Goal: Information Seeking & Learning: Learn about a topic

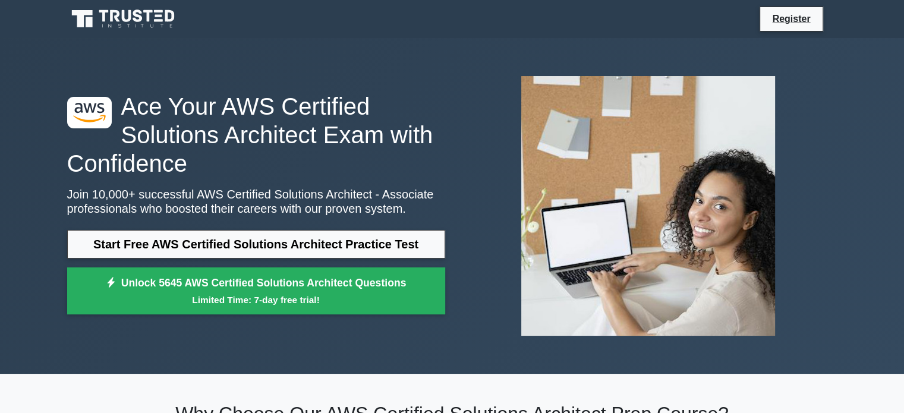
click at [315, 239] on link "Start Free AWS Certified Solutions Architect Practice Test" at bounding box center [256, 244] width 378 height 29
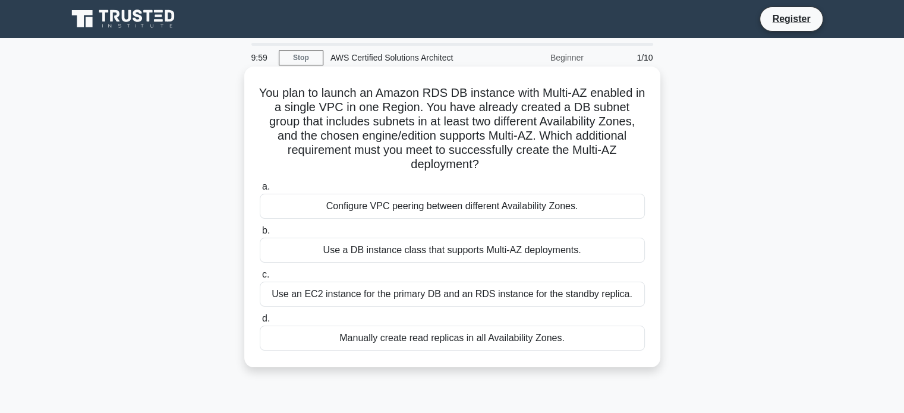
click at [338, 101] on h5 "You plan to launch an Amazon RDS DB instance with Multi-AZ enabled in a single …" at bounding box center [452, 129] width 387 height 87
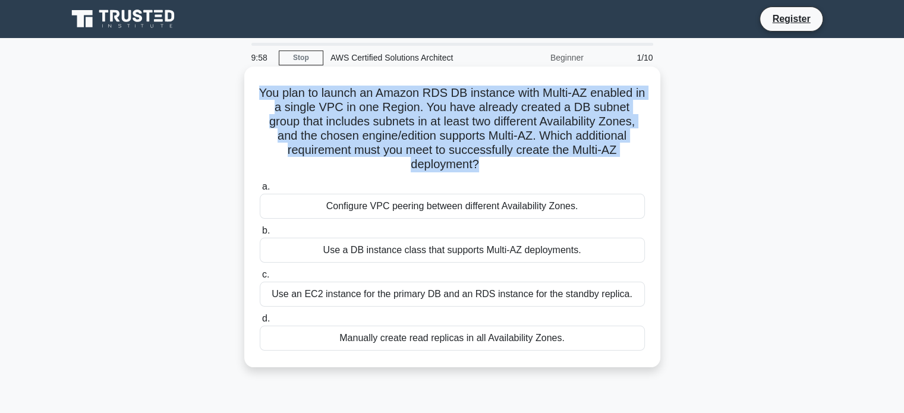
click at [338, 101] on h5 "You plan to launch an Amazon RDS DB instance with Multi-AZ enabled in a single …" at bounding box center [452, 129] width 387 height 87
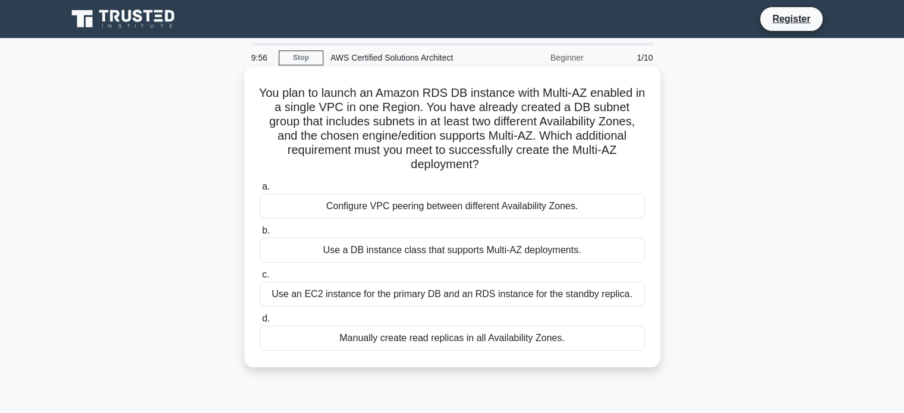
click at [417, 90] on h5 "You plan to launch an Amazon RDS DB instance with Multi-AZ enabled in a single …" at bounding box center [452, 129] width 387 height 87
drag, startPoint x: 345, startPoint y: 102, endPoint x: 451, endPoint y: 109, distance: 106.0
click at [451, 109] on h5 "You plan to launch an Amazon RDS DB instance with Multi-AZ enabled in a single …" at bounding box center [452, 129] width 387 height 87
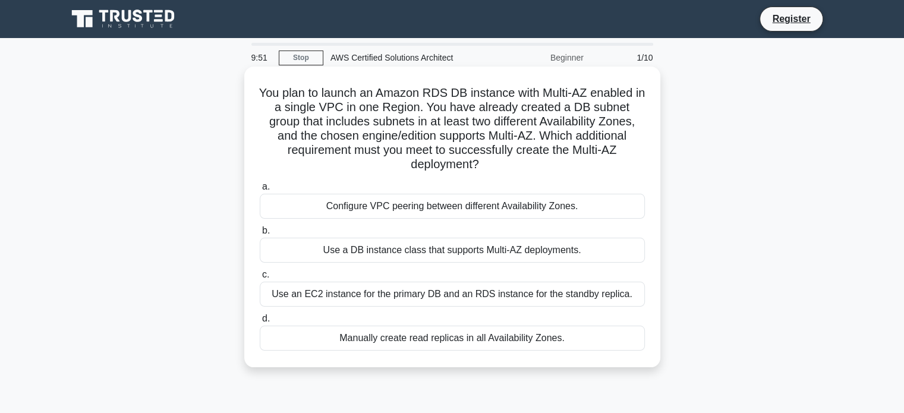
click at [303, 112] on h5 "You plan to launch an Amazon RDS DB instance with Multi-AZ enabled in a single …" at bounding box center [452, 129] width 387 height 87
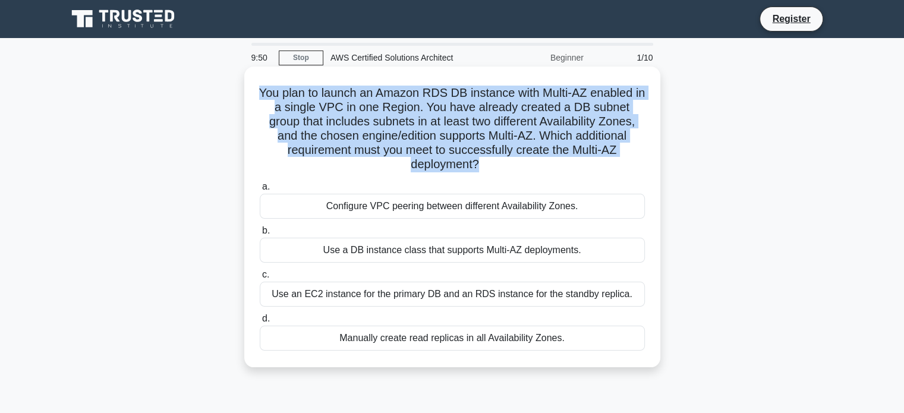
click at [303, 112] on h5 "You plan to launch an Amazon RDS DB instance with Multi-AZ enabled in a single …" at bounding box center [452, 129] width 387 height 87
click at [338, 121] on h5 "You plan to launch an Amazon RDS DB instance with Multi-AZ enabled in a single …" at bounding box center [452, 129] width 387 height 87
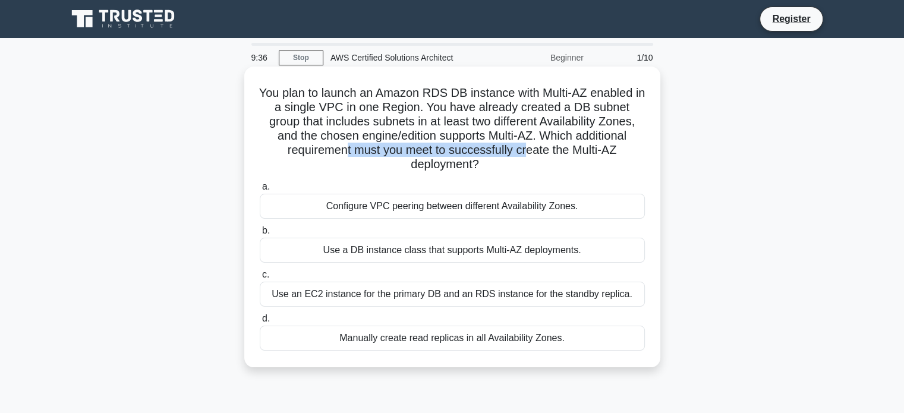
drag, startPoint x: 341, startPoint y: 155, endPoint x: 525, endPoint y: 154, distance: 184.8
click at [525, 154] on h5 "You plan to launch an Amazon RDS DB instance with Multi-AZ enabled in a single …" at bounding box center [452, 129] width 387 height 87
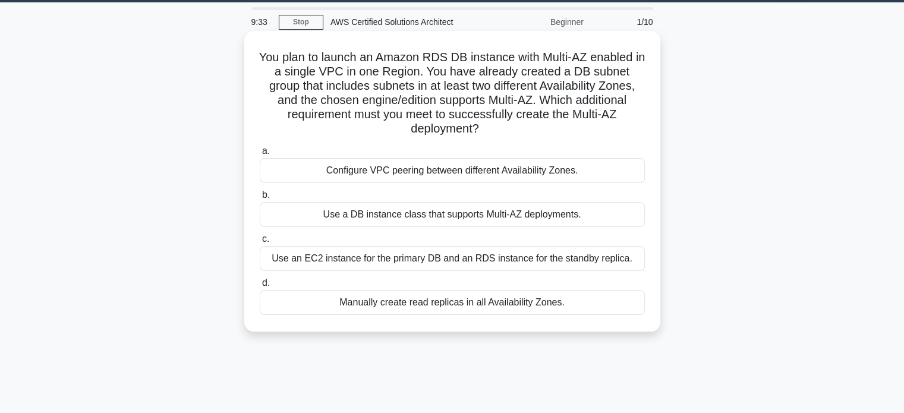
scroll to position [31, 0]
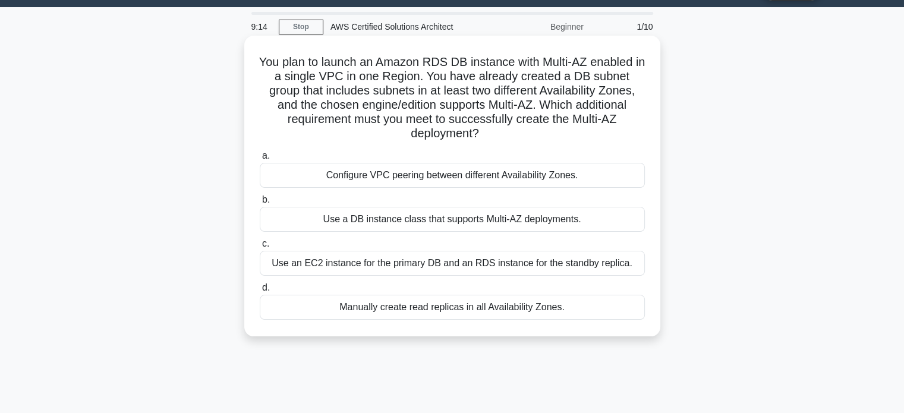
click at [428, 218] on div "Use a DB instance class that supports Multi-AZ deployments." at bounding box center [452, 219] width 385 height 25
click at [260, 204] on input "b. Use a DB instance class that supports Multi-AZ deployments." at bounding box center [260, 200] width 0 height 8
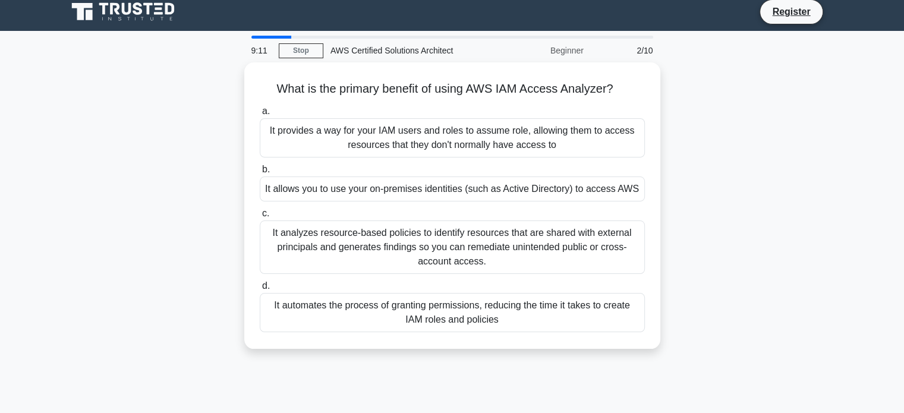
scroll to position [0, 0]
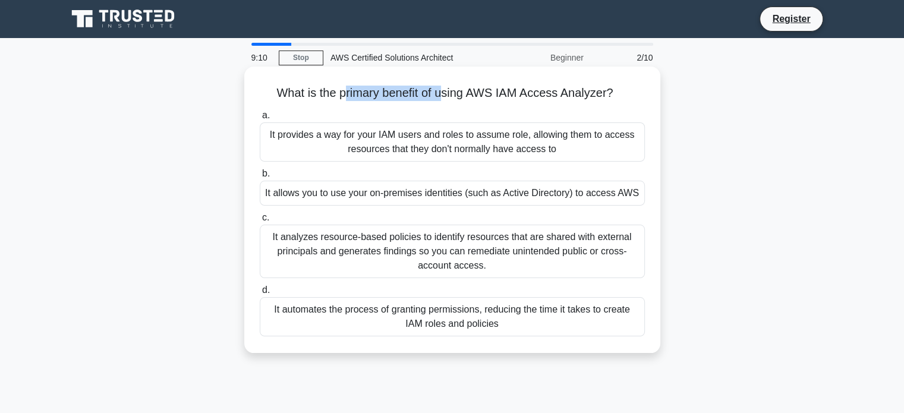
drag, startPoint x: 342, startPoint y: 92, endPoint x: 444, endPoint y: 94, distance: 102.2
click at [444, 94] on h5 "What is the primary benefit of using AWS IAM Access Analyzer? .spinner_0XTQ{tra…" at bounding box center [452, 93] width 387 height 15
click at [492, 266] on div "It analyzes resource-based policies to identify resources that are shared with …" at bounding box center [452, 251] width 385 height 53
click at [260, 222] on input "c. It analyzes resource-based policies to identify resources that are shared wi…" at bounding box center [260, 218] width 0 height 8
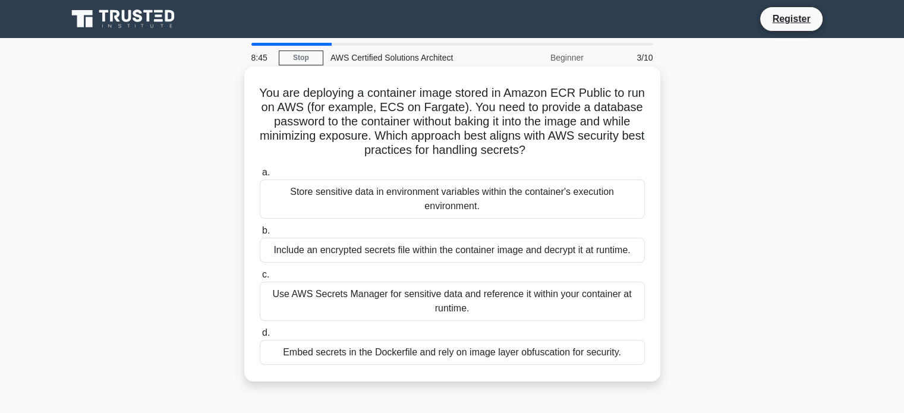
click at [306, 87] on h5 "You are deploying a container image stored in Amazon ECR Public to run on AWS (…" at bounding box center [452, 122] width 387 height 73
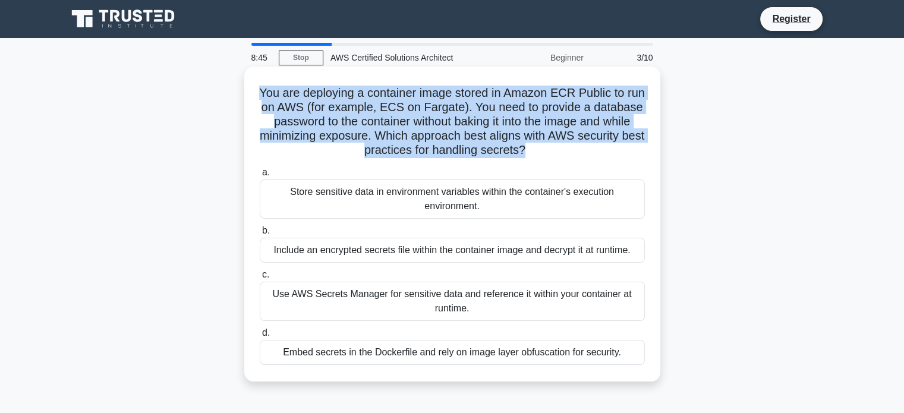
click at [306, 87] on h5 "You are deploying a container image stored in Amazon ECR Public to run on AWS (…" at bounding box center [452, 122] width 387 height 73
click at [412, 125] on h5 "You are deploying a container image stored in Amazon ECR Public to run on AWS (…" at bounding box center [452, 122] width 387 height 73
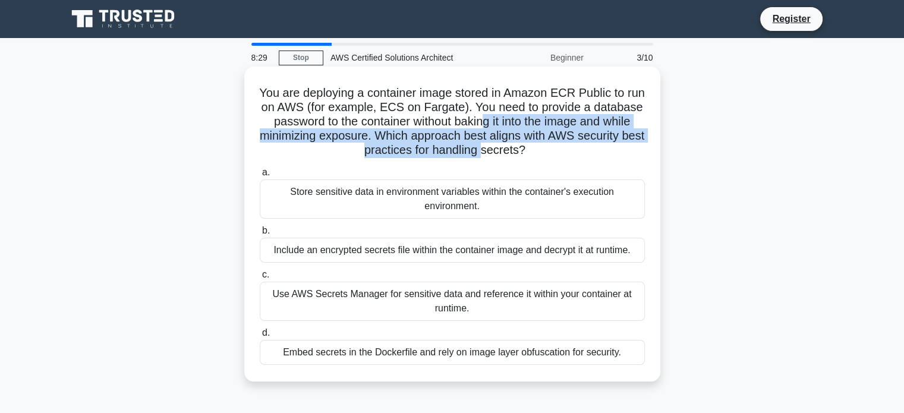
drag, startPoint x: 538, startPoint y: 127, endPoint x: 517, endPoint y: 151, distance: 31.6
click at [517, 151] on h5 "You are deploying a container image stored in Amazon ECR Public to run on AWS (…" at bounding box center [452, 122] width 387 height 73
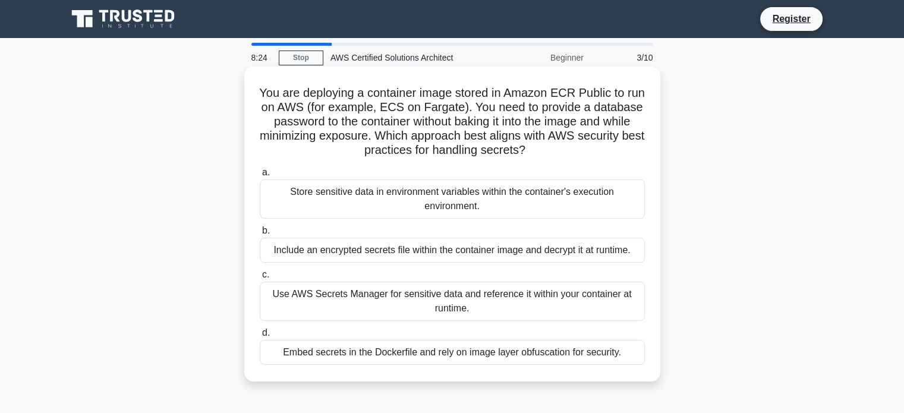
click at [461, 306] on div "Use AWS Secrets Manager for sensitive data and reference it within your contain…" at bounding box center [452, 301] width 385 height 39
click at [260, 279] on input "c. Use AWS Secrets Manager for sensitive data and reference it within your cont…" at bounding box center [260, 275] width 0 height 8
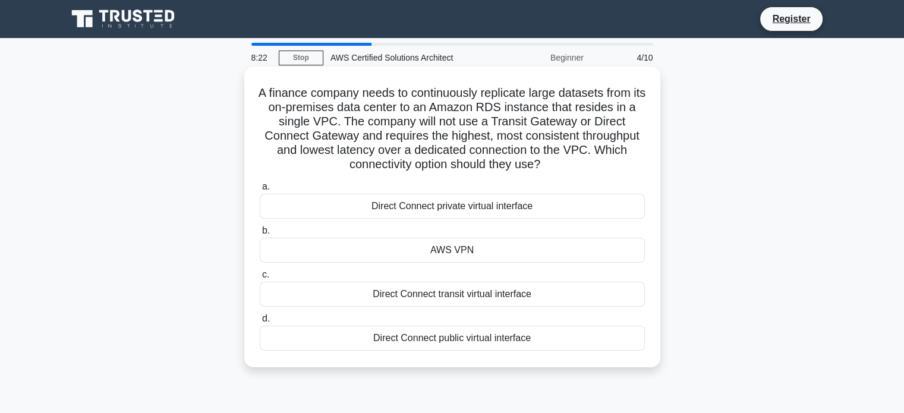
click at [298, 86] on h5 "A finance company needs to continuously replicate large datasets from its on-pr…" at bounding box center [452, 129] width 387 height 87
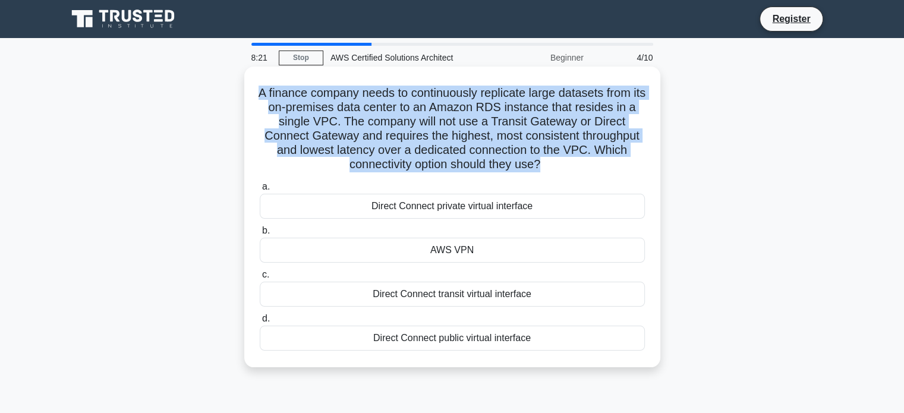
click at [298, 86] on h5 "A finance company needs to continuously replicate large datasets from its on-pr…" at bounding box center [452, 129] width 387 height 87
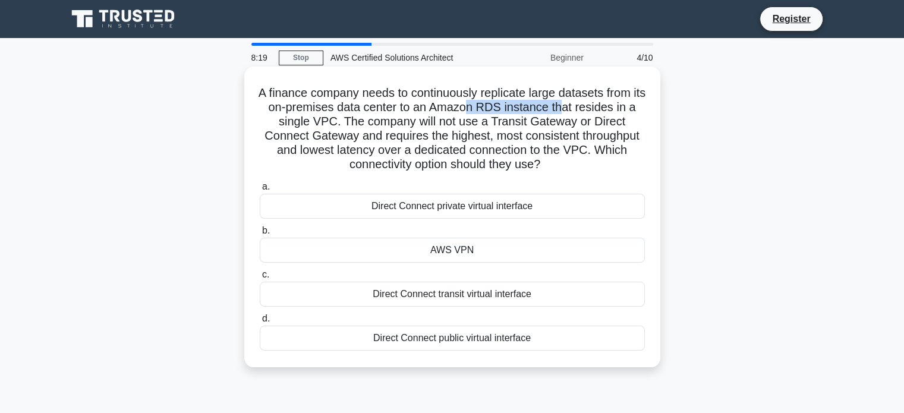
drag, startPoint x: 475, startPoint y: 104, endPoint x: 572, endPoint y: 103, distance: 97.5
click at [572, 103] on h5 "A finance company needs to continuously replicate large datasets from its on-pr…" at bounding box center [452, 129] width 387 height 87
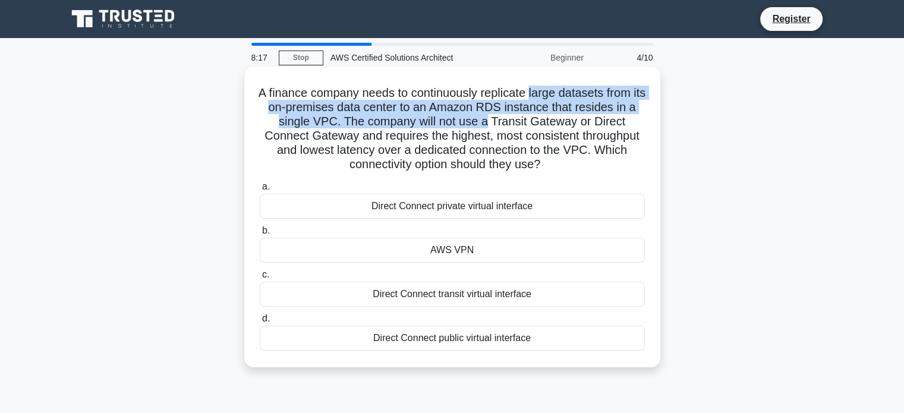
drag, startPoint x: 538, startPoint y: 91, endPoint x: 487, endPoint y: 116, distance: 57.7
click at [487, 116] on h5 "A finance company needs to continuously replicate large datasets from its on-pr…" at bounding box center [452, 129] width 387 height 87
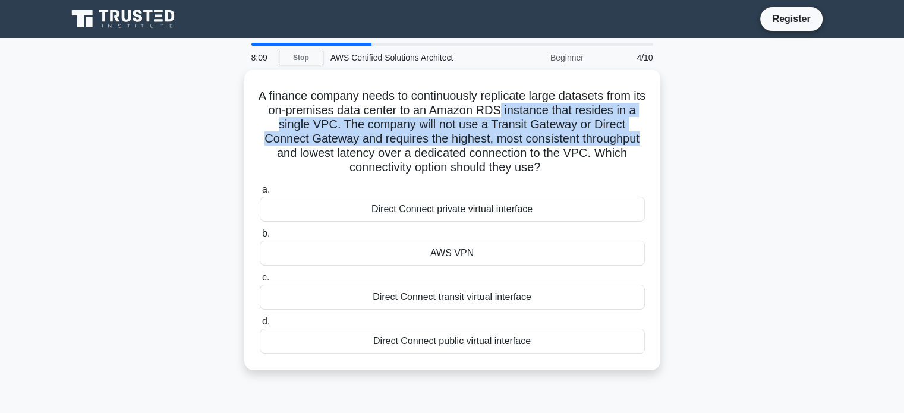
drag, startPoint x: 509, startPoint y: 104, endPoint x: 680, endPoint y: 134, distance: 174.3
click at [680, 134] on div "A finance company needs to continuously replicate large datasets from its on-pr…" at bounding box center [452, 227] width 784 height 315
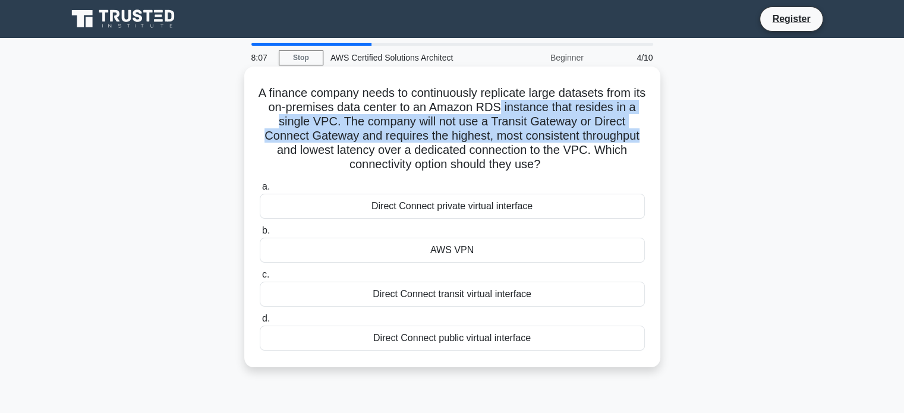
click at [409, 135] on h5 "A finance company needs to continuously replicate large datasets from its on-pr…" at bounding box center [452, 129] width 387 height 87
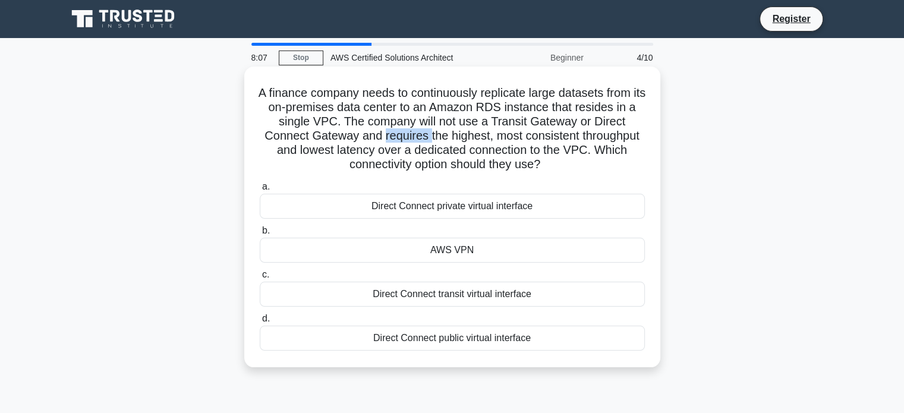
click at [409, 135] on h5 "A finance company needs to continuously replicate large datasets from its on-pr…" at bounding box center [452, 129] width 387 height 87
drag, startPoint x: 531, startPoint y: 141, endPoint x: 390, endPoint y: 140, distance: 141.4
click at [390, 140] on h5 "A finance company needs to continuously replicate large datasets from its on-pr…" at bounding box center [452, 129] width 387 height 87
click at [446, 154] on h5 "A finance company needs to continuously replicate large datasets from its on-pr…" at bounding box center [452, 129] width 387 height 87
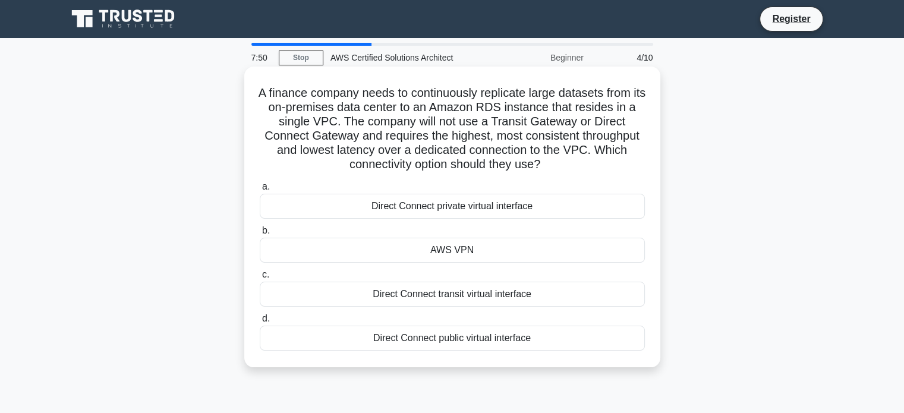
click at [506, 290] on div "Direct Connect transit virtual interface" at bounding box center [452, 294] width 385 height 25
click at [260, 279] on input "c. Direct Connect transit virtual interface" at bounding box center [260, 275] width 0 height 8
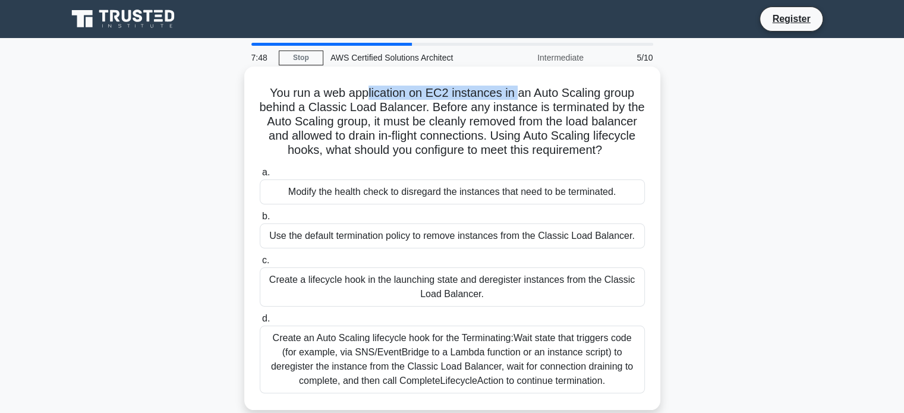
drag, startPoint x: 365, startPoint y: 87, endPoint x: 519, endPoint y: 83, distance: 154.0
click at [519, 83] on div "You run a web application on EC2 instances in an Auto Scaling group behind a Cl…" at bounding box center [452, 238] width 406 height 334
drag, startPoint x: 438, startPoint y: 102, endPoint x: 465, endPoint y: 106, distance: 27.7
click at [465, 106] on h5 "You run a web application on EC2 instances in an Auto Scaling group behind a Cl…" at bounding box center [452, 122] width 387 height 73
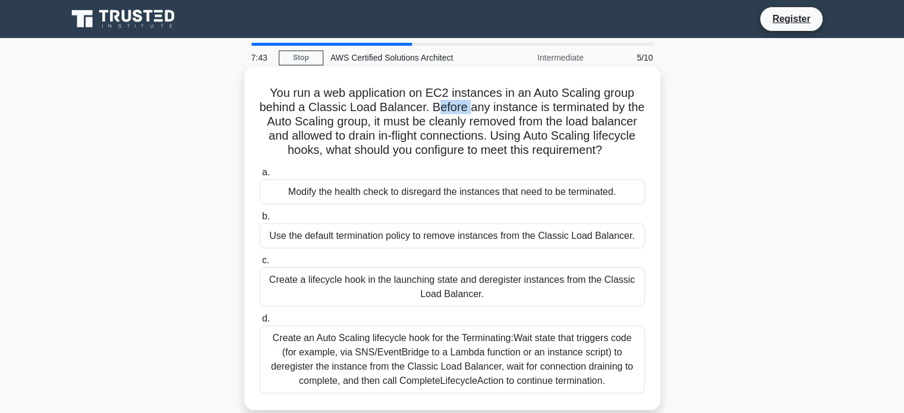
click at [465, 106] on h5 "You run a web application on EC2 instances in an Auto Scaling group behind a Cl…" at bounding box center [452, 122] width 387 height 73
click at [348, 100] on h5 "You run a web application on EC2 instances in an Auto Scaling group behind a Cl…" at bounding box center [452, 122] width 387 height 73
drag, startPoint x: 423, startPoint y: 115, endPoint x: 431, endPoint y: 115, distance: 7.7
click at [431, 115] on h5 "You run a web application on EC2 instances in an Auto Scaling group behind a Cl…" at bounding box center [452, 122] width 387 height 73
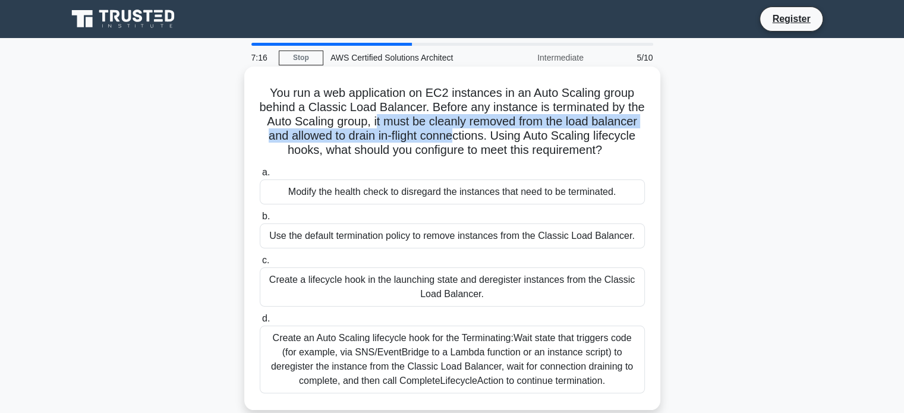
drag, startPoint x: 374, startPoint y: 125, endPoint x: 457, endPoint y: 141, distance: 84.3
click at [457, 141] on h5 "You run a web application on EC2 instances in an Auto Scaling group behind a Cl…" at bounding box center [452, 122] width 387 height 73
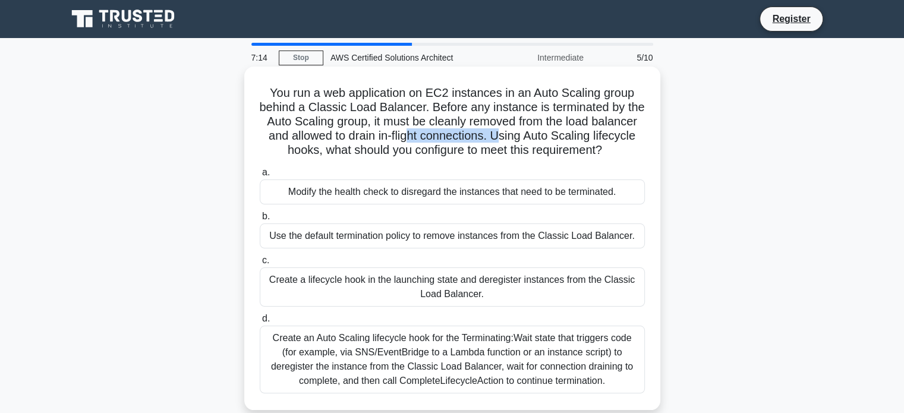
drag, startPoint x: 411, startPoint y: 137, endPoint x: 504, endPoint y: 136, distance: 92.7
click at [504, 136] on h5 "You run a web application on EC2 instances in an Auto Scaling group behind a Cl…" at bounding box center [452, 122] width 387 height 73
click at [533, 140] on h5 "You run a web application on EC2 instances in an Auto Scaling group behind a Cl…" at bounding box center [452, 122] width 387 height 73
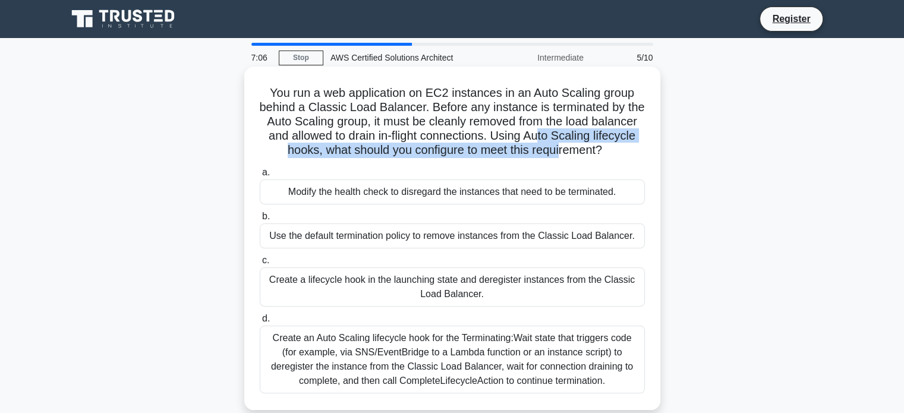
drag, startPoint x: 543, startPoint y: 137, endPoint x: 561, endPoint y: 153, distance: 24.0
click at [561, 153] on h5 "You run a web application on EC2 instances in an Auto Scaling group behind a Cl…" at bounding box center [452, 122] width 387 height 73
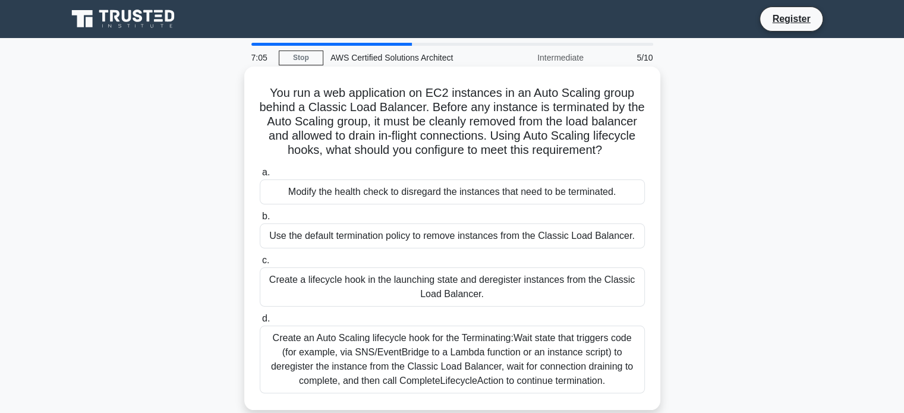
click at [561, 153] on h5 "You run a web application on EC2 instances in an Auto Scaling group behind a Cl…" at bounding box center [452, 122] width 387 height 73
click at [416, 235] on div "Use the default termination policy to remove instances from the Classic Load Ba…" at bounding box center [452, 235] width 385 height 25
click at [260, 220] on input "b. Use the default termination policy to remove instances from the Classic Load…" at bounding box center [260, 217] width 0 height 8
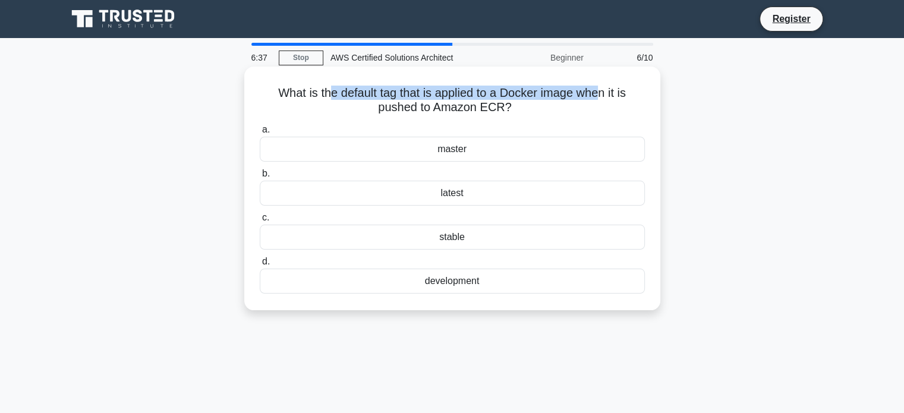
drag, startPoint x: 325, startPoint y: 96, endPoint x: 601, endPoint y: 92, distance: 276.4
click at [601, 92] on h5 "What is the default tag that is applied to a Docker image when it is pushed to …" at bounding box center [452, 101] width 387 height 30
click at [461, 192] on div "latest" at bounding box center [452, 193] width 385 height 25
click at [260, 178] on input "b. latest" at bounding box center [260, 174] width 0 height 8
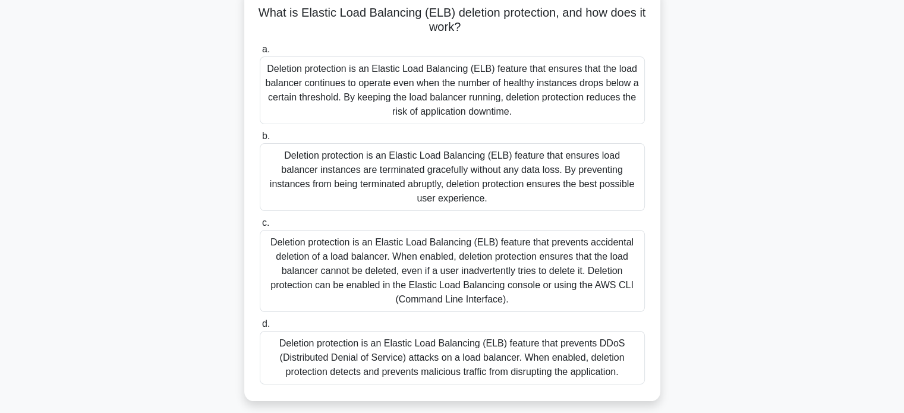
scroll to position [85, 0]
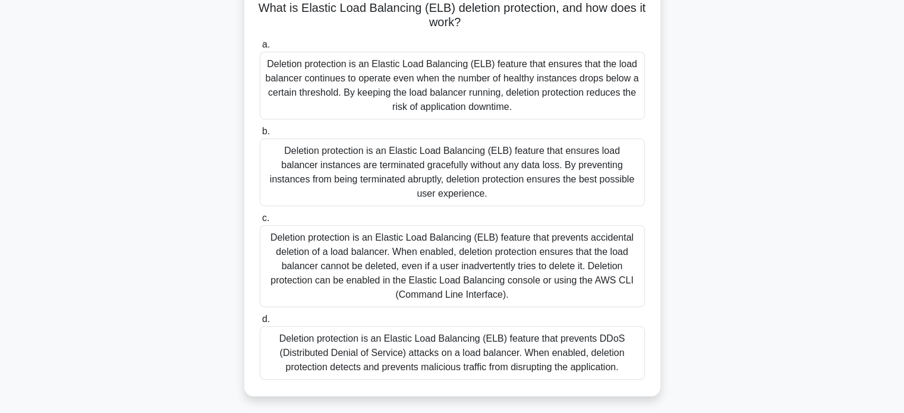
click at [375, 244] on div "Deletion protection is an Elastic Load Balancing (ELB) feature that prevents ac…" at bounding box center [452, 266] width 385 height 82
click at [260, 222] on input "c. Deletion protection is an Elastic Load Balancing (ELB) feature that prevents…" at bounding box center [260, 219] width 0 height 8
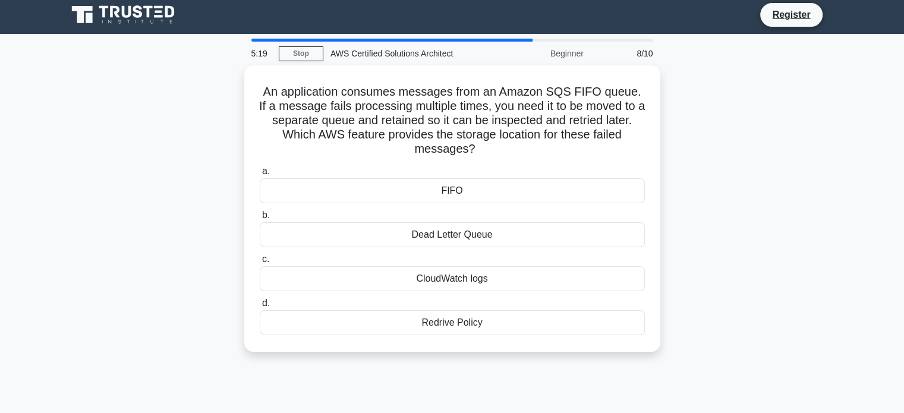
scroll to position [0, 0]
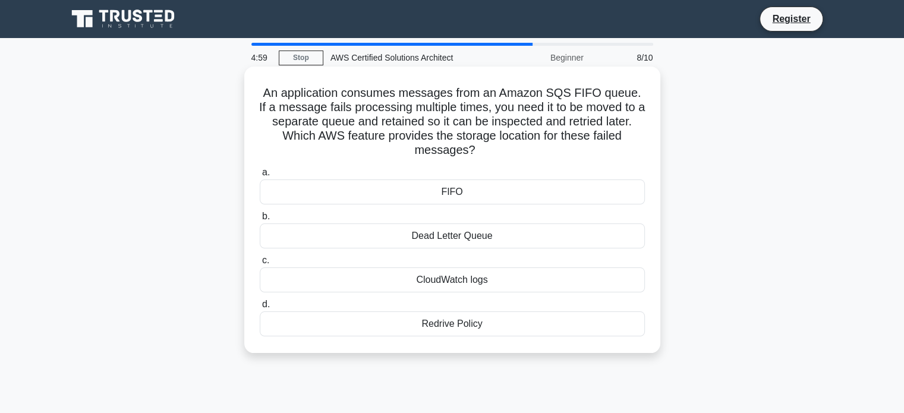
click at [487, 235] on div "Dead Letter Queue" at bounding box center [452, 235] width 385 height 25
click at [260, 220] on input "b. Dead Letter Queue" at bounding box center [260, 217] width 0 height 8
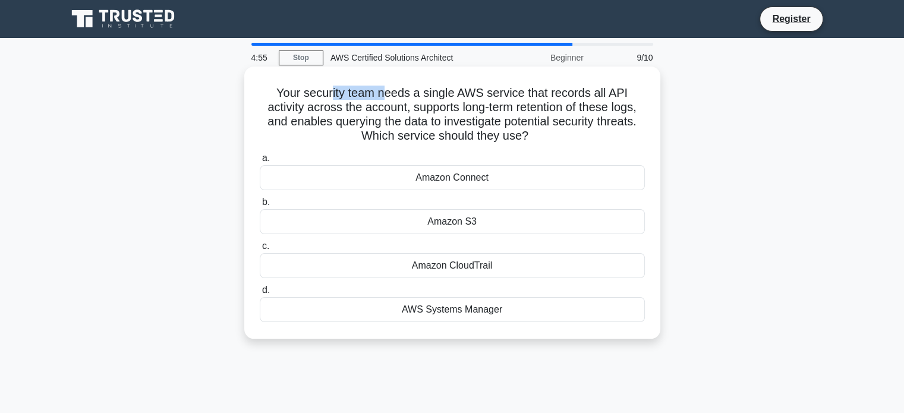
drag, startPoint x: 329, startPoint y: 85, endPoint x: 390, endPoint y: 94, distance: 61.4
click at [390, 94] on h5 "Your security team needs a single AWS service that records all API activity acr…" at bounding box center [452, 115] width 387 height 58
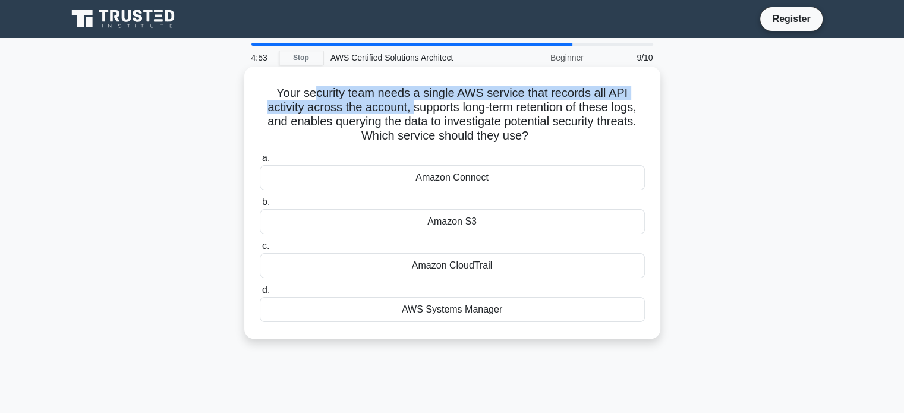
drag, startPoint x: 311, startPoint y: 86, endPoint x: 411, endPoint y: 100, distance: 100.2
click at [411, 100] on h5 "Your security team needs a single AWS service that records all API activity acr…" at bounding box center [452, 115] width 387 height 58
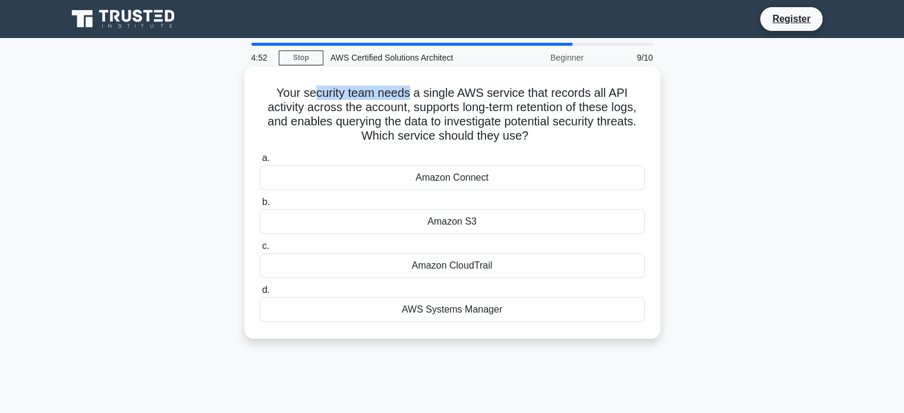
click at [411, 100] on h5 "Your security team needs a single AWS service that records all API activity acr…" at bounding box center [452, 115] width 387 height 58
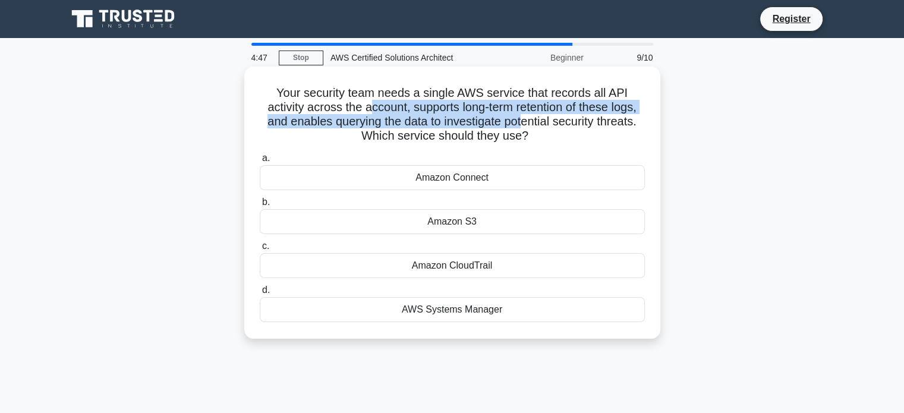
drag, startPoint x: 367, startPoint y: 114, endPoint x: 523, endPoint y: 129, distance: 156.5
click at [523, 129] on h5 "Your security team needs a single AWS service that records all API activity acr…" at bounding box center [452, 115] width 387 height 58
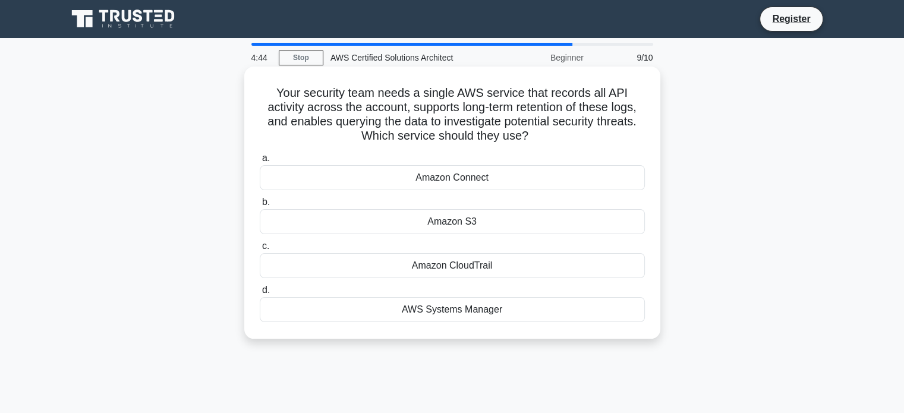
click at [491, 263] on div "Amazon CloudTrail" at bounding box center [452, 265] width 385 height 25
click at [260, 250] on input "c. Amazon CloudTrail" at bounding box center [260, 246] width 0 height 8
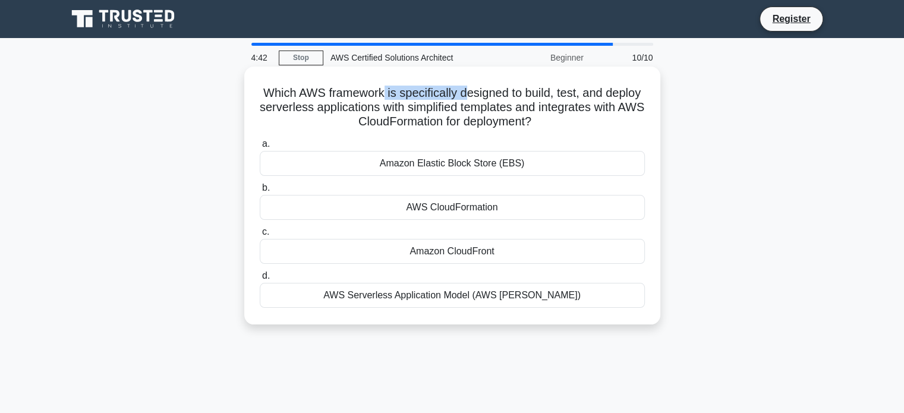
drag, startPoint x: 401, startPoint y: 97, endPoint x: 484, endPoint y: 97, distance: 82.6
click at [484, 97] on h5 "Which AWS framework is specifically designed to build, test, and deploy serverl…" at bounding box center [452, 108] width 387 height 44
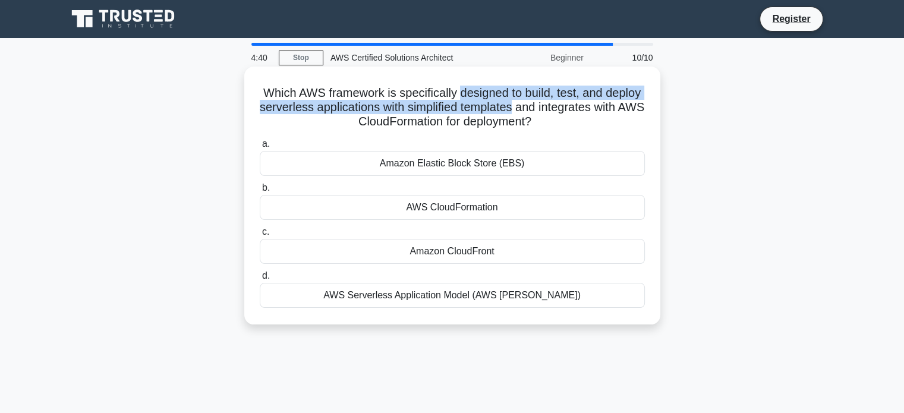
drag, startPoint x: 484, startPoint y: 97, endPoint x: 519, endPoint y: 104, distance: 36.4
click at [519, 104] on h5 "Which AWS framework is specifically designed to build, test, and deploy serverl…" at bounding box center [452, 108] width 387 height 44
click at [448, 103] on h5 "Which AWS framework is specifically designed to build, test, and deploy serverl…" at bounding box center [452, 108] width 387 height 44
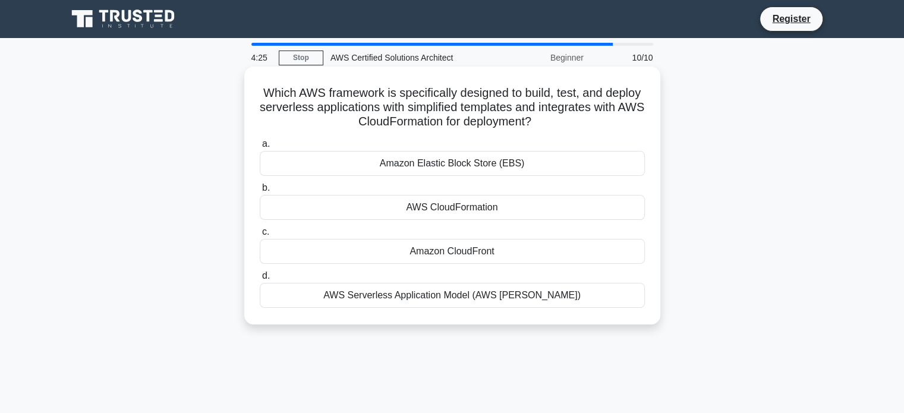
click at [432, 300] on div "AWS Serverless Application Model (AWS SAM)" at bounding box center [452, 295] width 385 height 25
click at [260, 280] on input "d. AWS Serverless Application Model (AWS SAM)" at bounding box center [260, 276] width 0 height 8
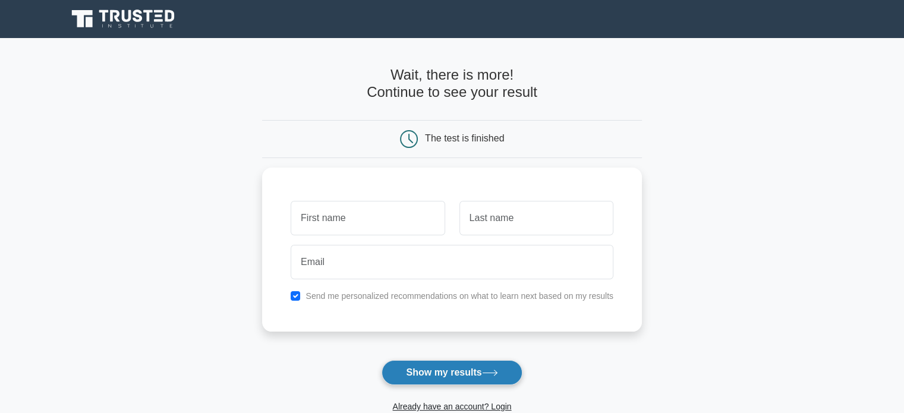
click at [452, 374] on button "Show my results" at bounding box center [452, 372] width 140 height 25
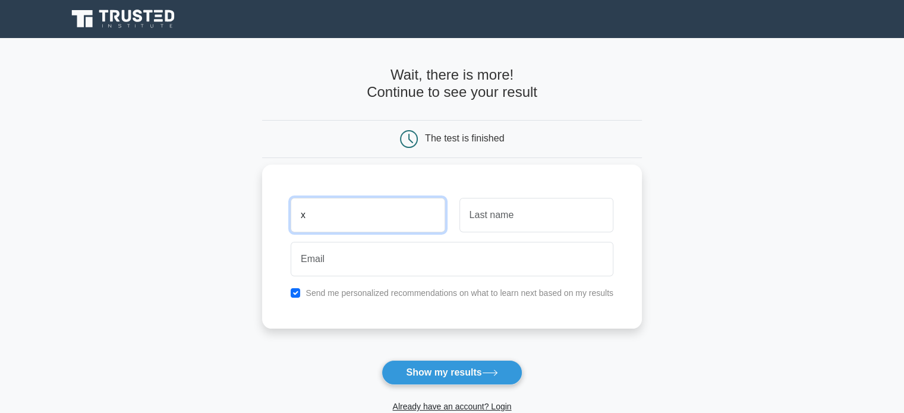
type input "x"
click at [515, 219] on input "text" at bounding box center [536, 215] width 154 height 34
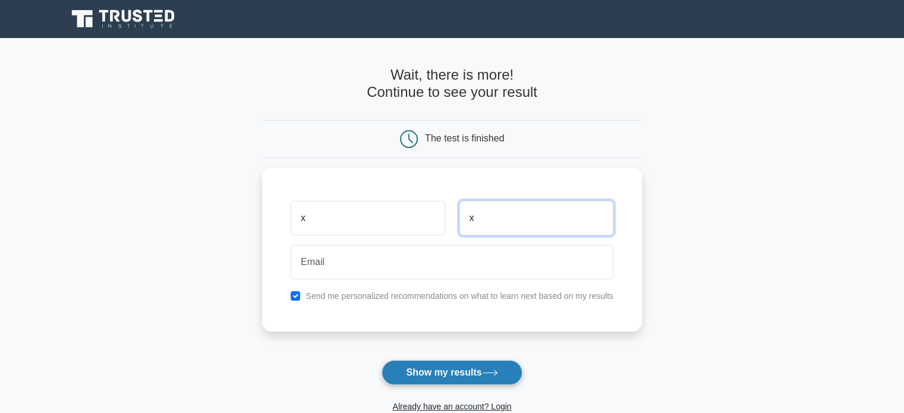
type input "x"
click at [446, 366] on button "Show my results" at bounding box center [452, 372] width 140 height 25
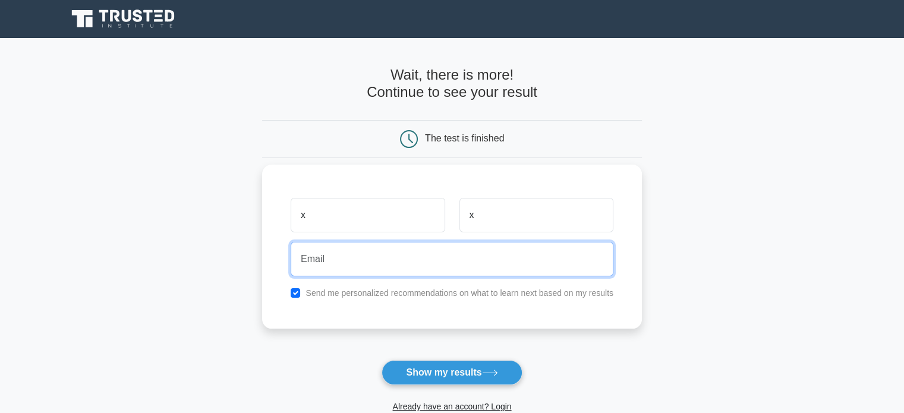
click at [338, 261] on input "email" at bounding box center [452, 259] width 323 height 34
click at [340, 253] on input "[EMAIL_ADDRESS][DOMAIN_NAME]" at bounding box center [452, 259] width 323 height 34
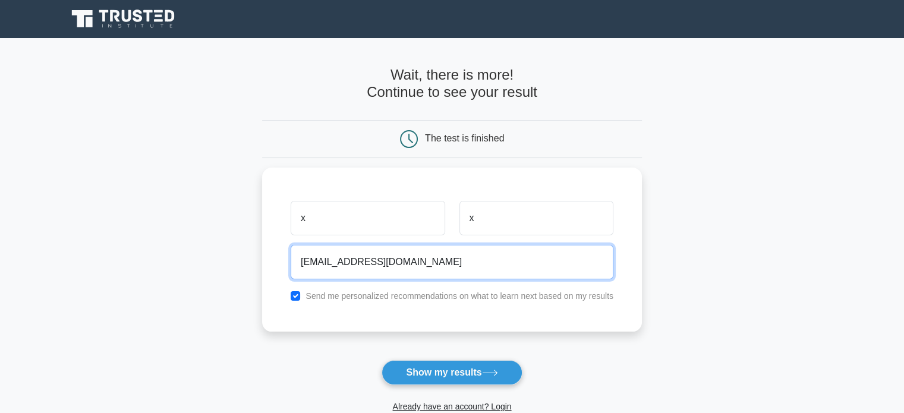
type input "[EMAIL_ADDRESS][DOMAIN_NAME]"
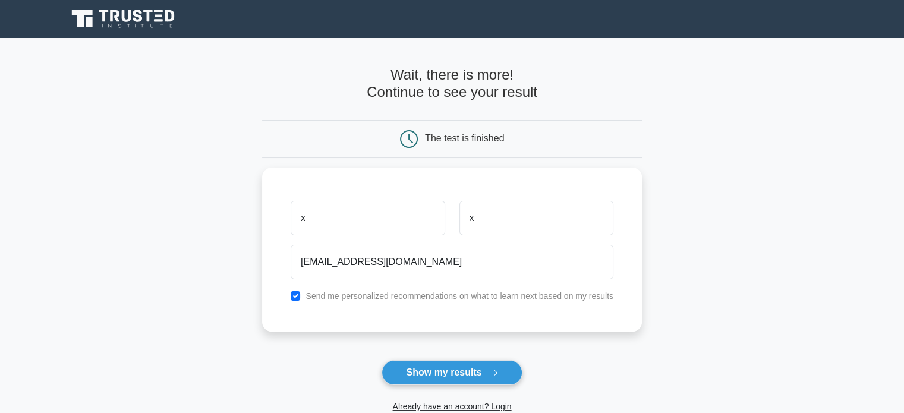
click at [391, 354] on form "Wait, there is more! Continue to see your result The test is finished x x" at bounding box center [452, 252] width 380 height 371
click at [402, 366] on button "Show my results" at bounding box center [452, 372] width 140 height 25
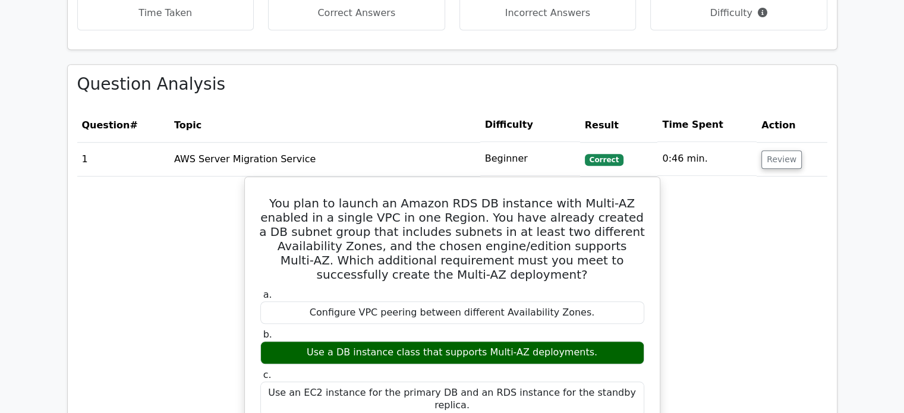
scroll to position [946, 0]
